Goal: Information Seeking & Learning: Learn about a topic

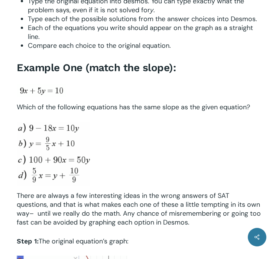
scroll to position [481, 0]
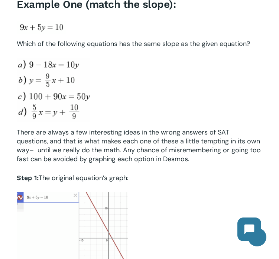
click at [57, 58] on img at bounding box center [53, 90] width 73 height 64
click at [33, 25] on img at bounding box center [41, 27] width 49 height 13
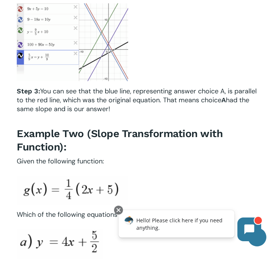
scroll to position [769, 0]
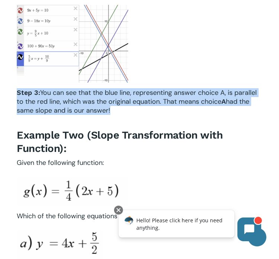
drag, startPoint x: 201, startPoint y: 85, endPoint x: 215, endPoint y: 118, distance: 35.4
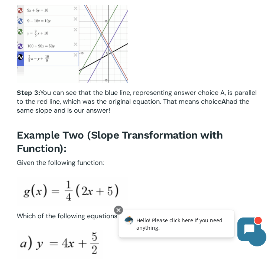
drag, startPoint x: 239, startPoint y: 76, endPoint x: 260, endPoint y: 110, distance: 39.5
click at [260, 110] on p "Step 3: You can see that the blue line, representing answer choice A, is parall…" at bounding box center [139, 101] width 245 height 27
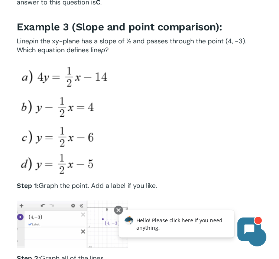
scroll to position [1414, 0]
